Goal: Information Seeking & Learning: Learn about a topic

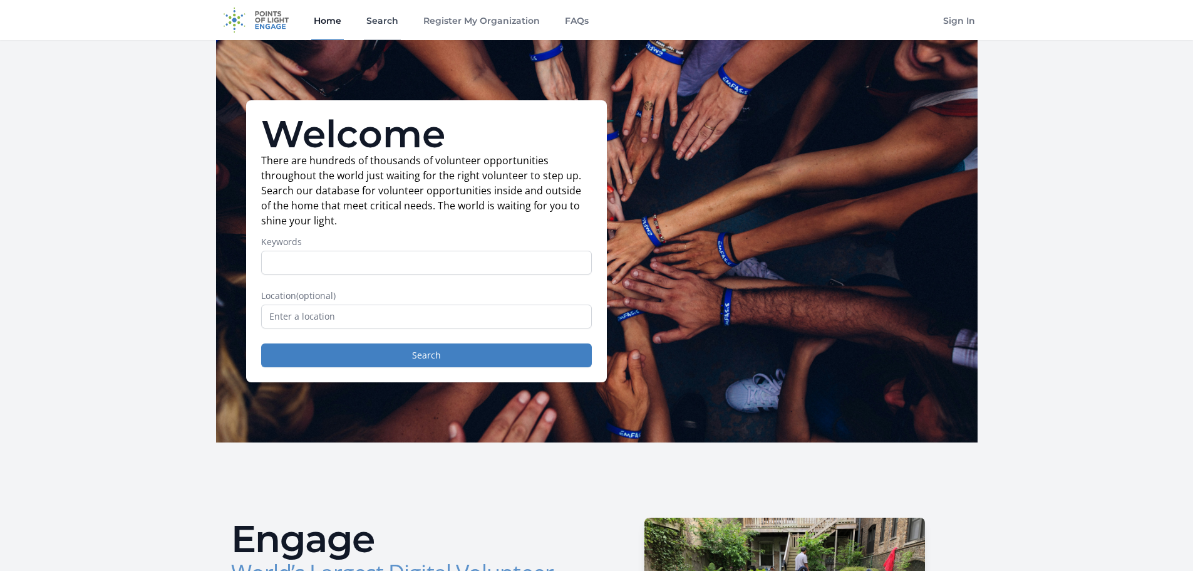
click at [374, 24] on link "Search" at bounding box center [382, 20] width 37 height 40
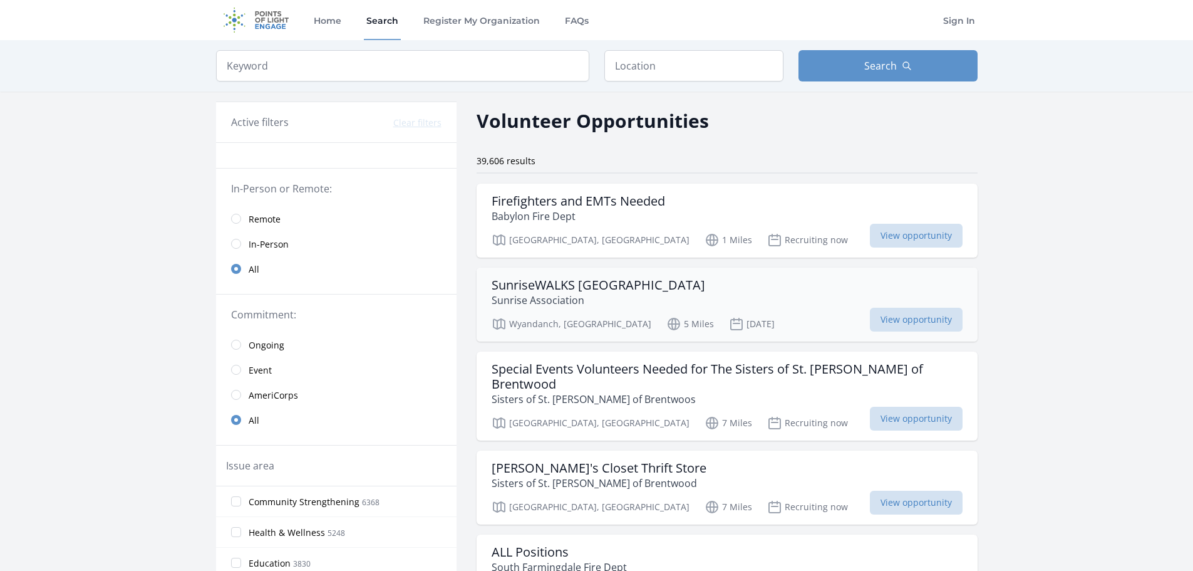
click at [510, 288] on h3 "SunriseWALKS Long Island" at bounding box center [599, 285] width 214 height 15
click at [256, 249] on span "In-Person" at bounding box center [269, 244] width 40 height 13
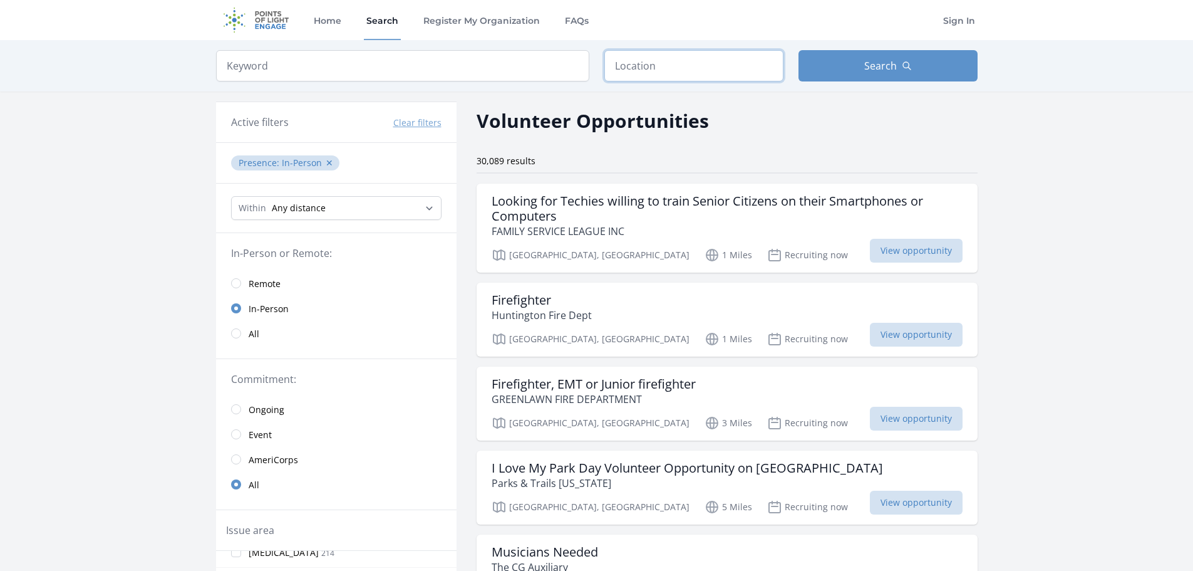
click at [638, 60] on input "text" at bounding box center [694, 65] width 179 height 31
type input "Lindenhurst, NY 11757, USA"
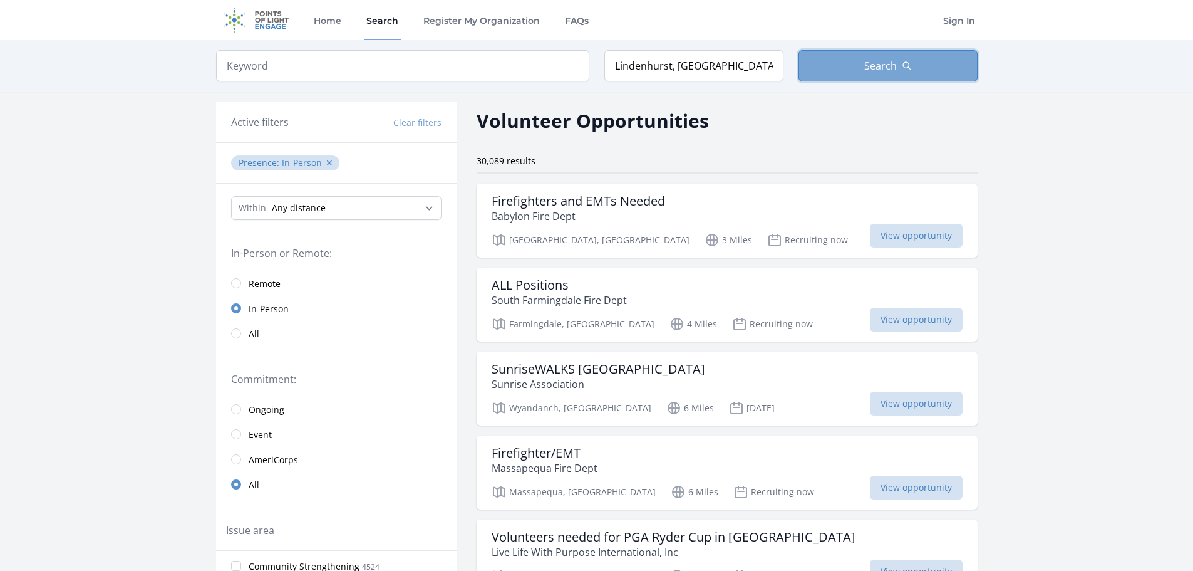
click at [839, 63] on button "Search" at bounding box center [888, 65] width 179 height 31
click at [907, 63] on icon "button" at bounding box center [907, 66] width 10 height 10
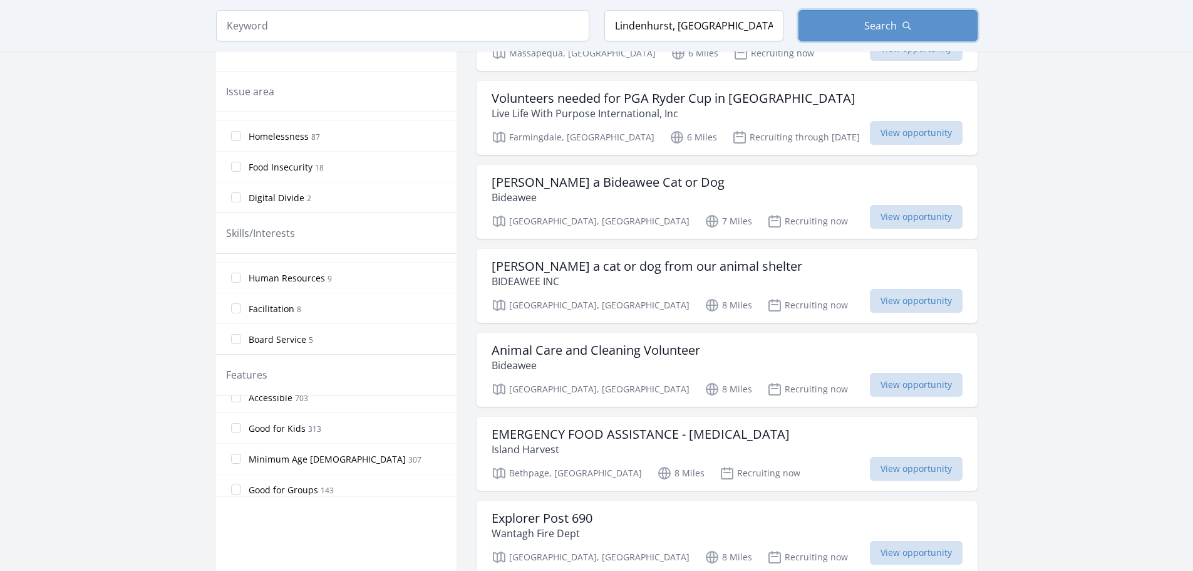
scroll to position [251, 0]
click at [234, 465] on input "Good for Teens 127" at bounding box center [236, 467] width 10 height 10
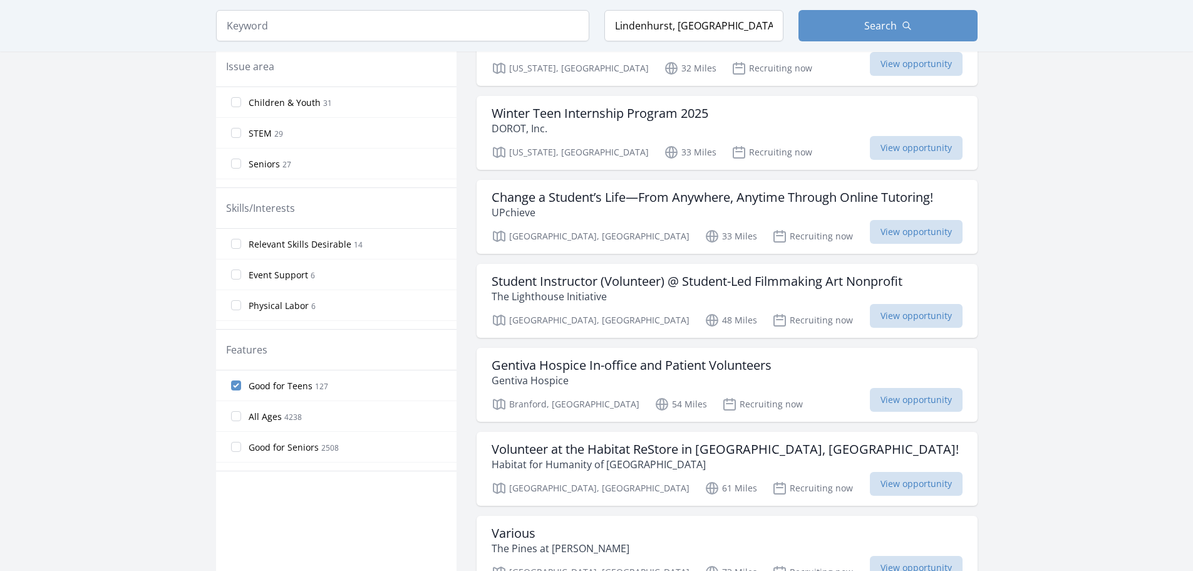
scroll to position [3, 0]
click at [261, 412] on span "All Ages" at bounding box center [265, 413] width 33 height 13
click at [241, 412] on input "All Ages 4238" at bounding box center [236, 413] width 10 height 10
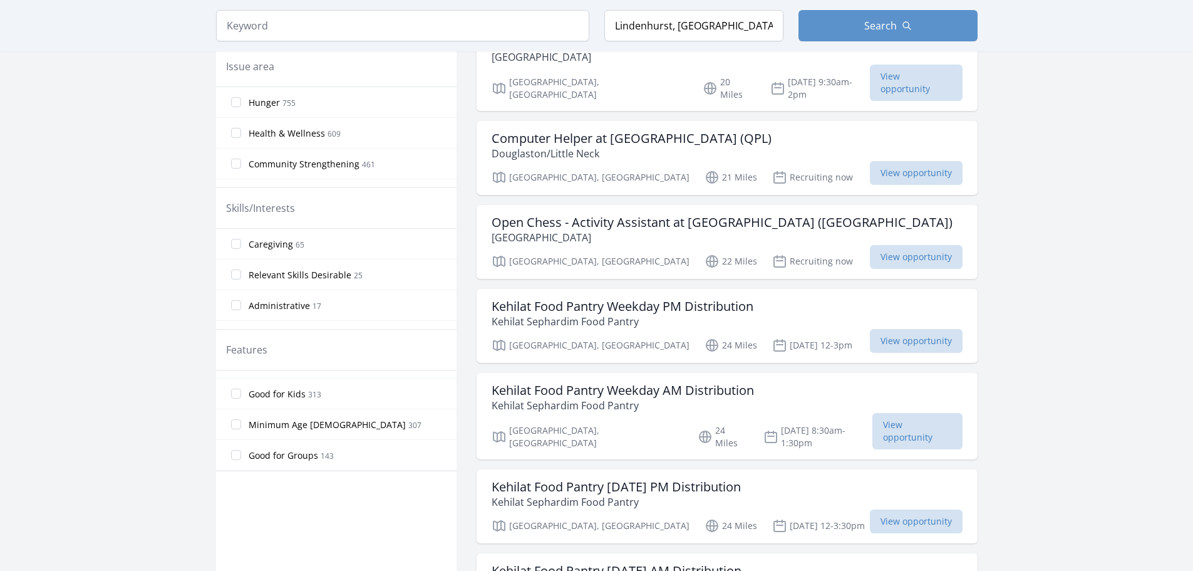
scroll to position [241, 0]
click at [236, 390] on input "Good for Kids 313" at bounding box center [236, 390] width 10 height 10
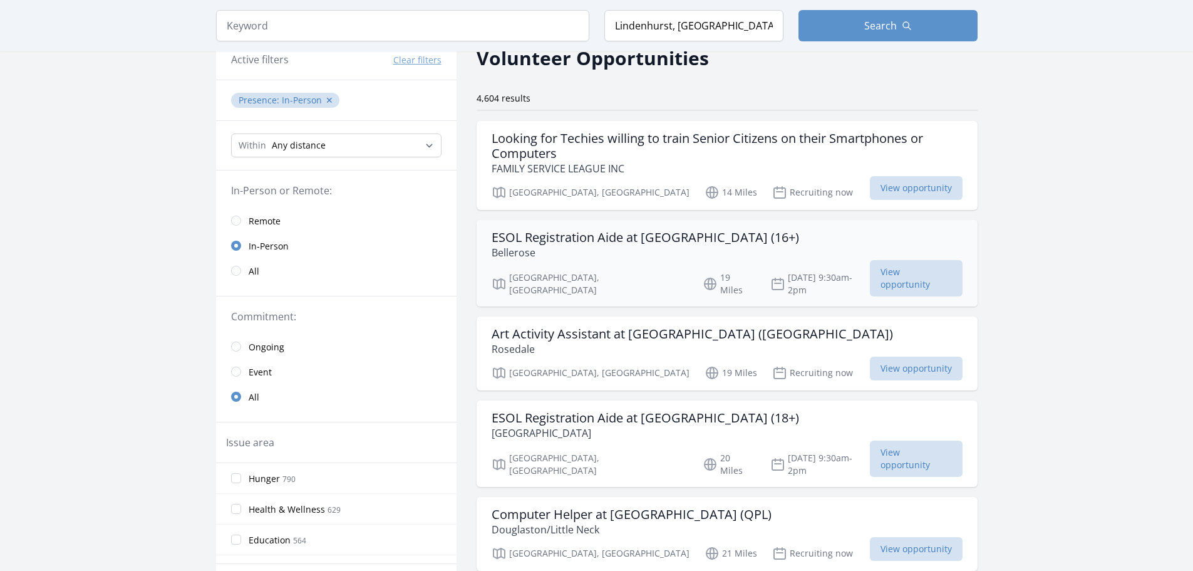
scroll to position [0, 0]
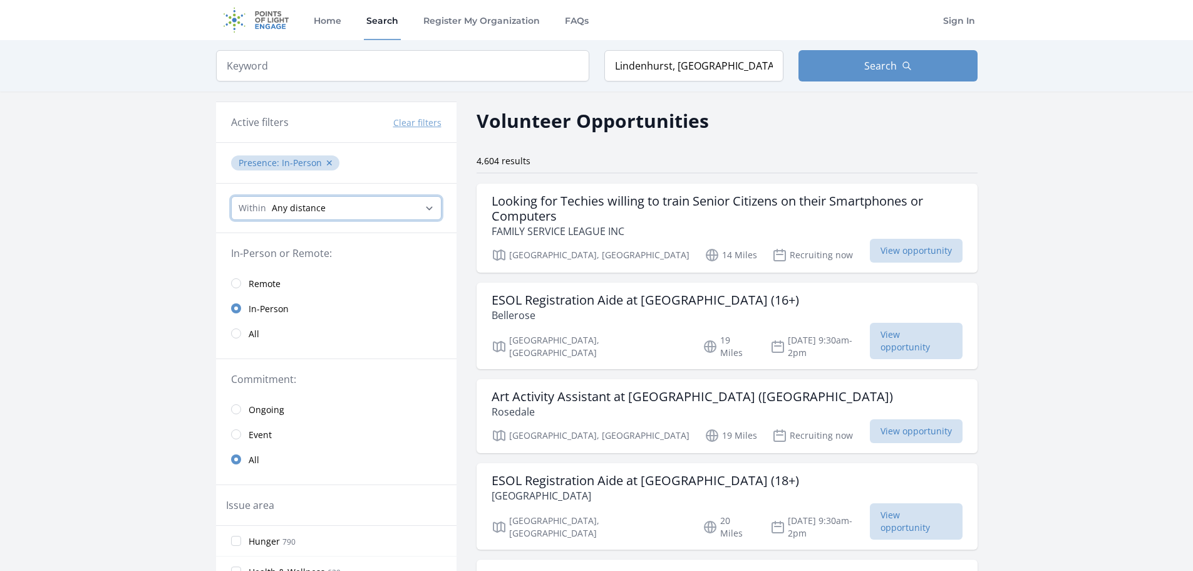
click at [325, 199] on select "Any distance , 5 Miles , 20 Miles , 50 Miles , 100 Miles" at bounding box center [336, 208] width 210 height 24
select select "32186"
click at [231, 196] on select "Any distance , 5 Miles , 20 Miles , 50 Miles , 100 Miles" at bounding box center [336, 208] width 210 height 24
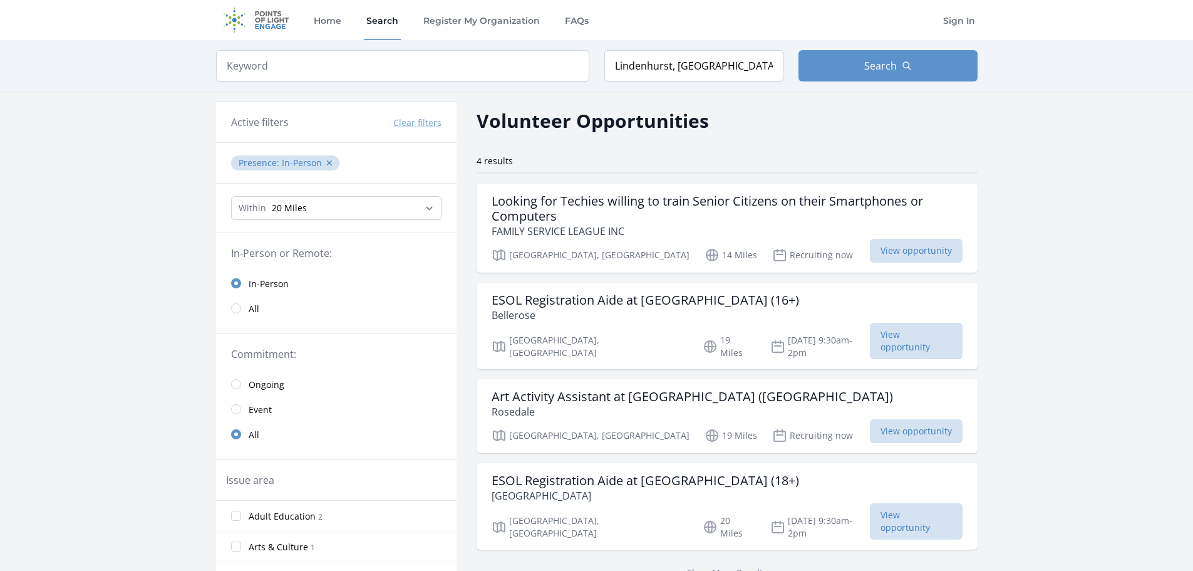
click at [62, 290] on main "Keyword Location Lindenhurst, NY 11757, USA Search Active filters Clear filters…" at bounding box center [596, 462] width 1193 height 844
